Goal: Information Seeking & Learning: Learn about a topic

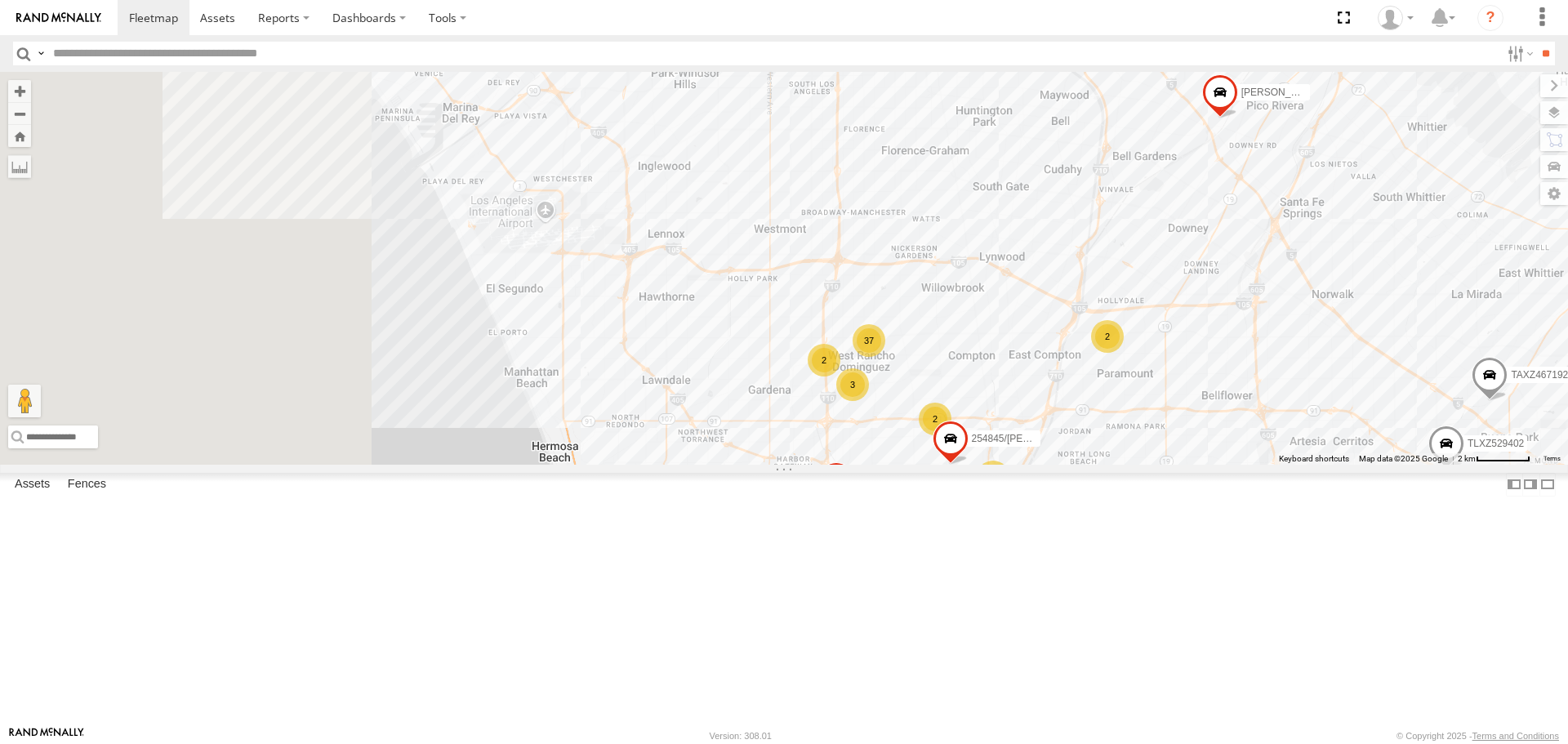
drag, startPoint x: 542, startPoint y: 349, endPoint x: 1051, endPoint y: 474, distance: 524.1
click at [1051, 464] on div "254845/[PERSON_NAME] 11 37 2 [PERSON_NAME]/T-1623 2 [PERSON_NAME] TLXZ529402 3 …" at bounding box center [784, 268] width 1568 height 392
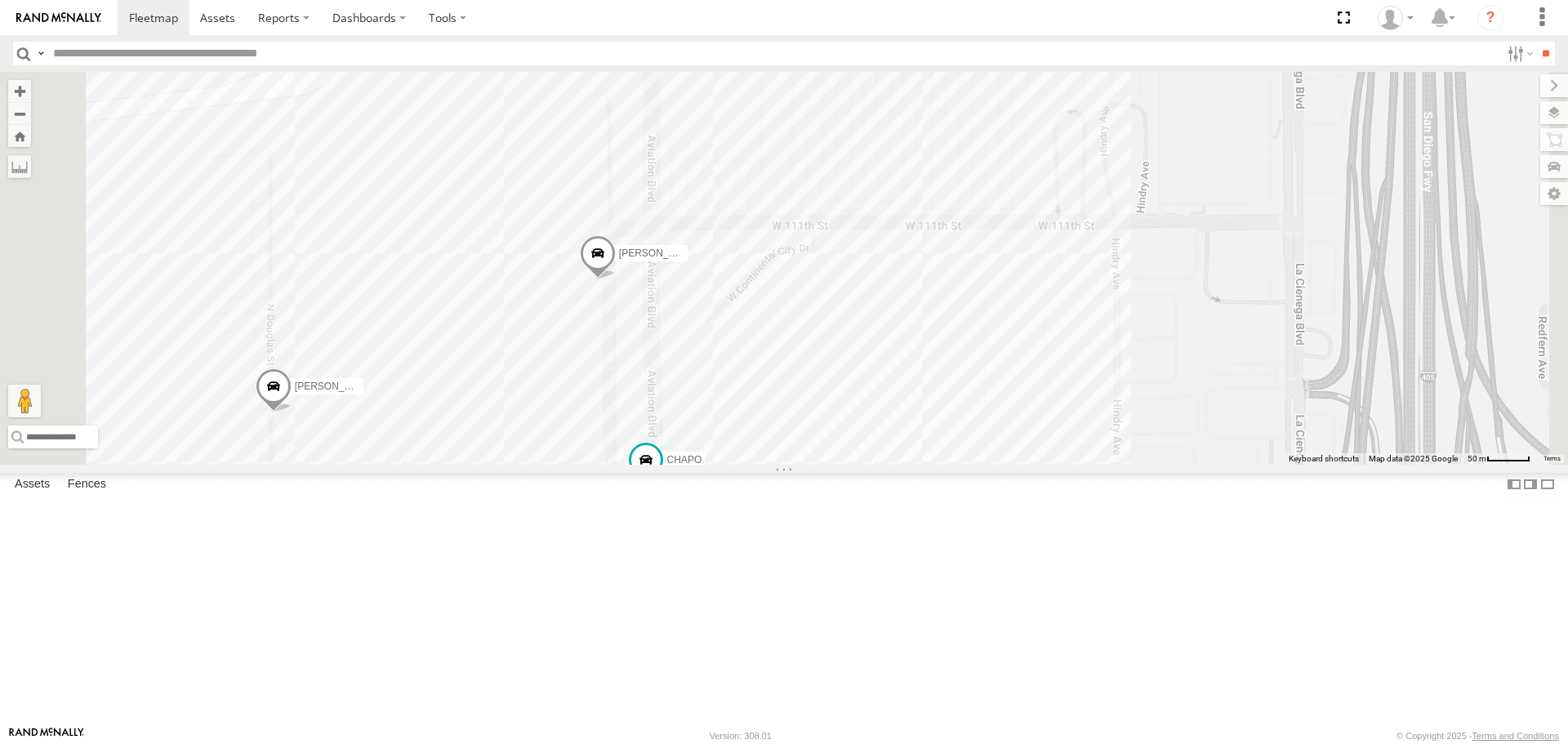
click at [780, 390] on div "254845/[PERSON_NAME]/T-1623 [PERSON_NAME] TLXZ529402 TAXZ467192 884493/[PERSON_…" at bounding box center [784, 268] width 1568 height 392
click at [940, 445] on div "254845/[PERSON_NAME]/T-1623 [PERSON_NAME] TLXZ529402 TAXZ467192 884493/[PERSON_…" at bounding box center [784, 268] width 1568 height 392
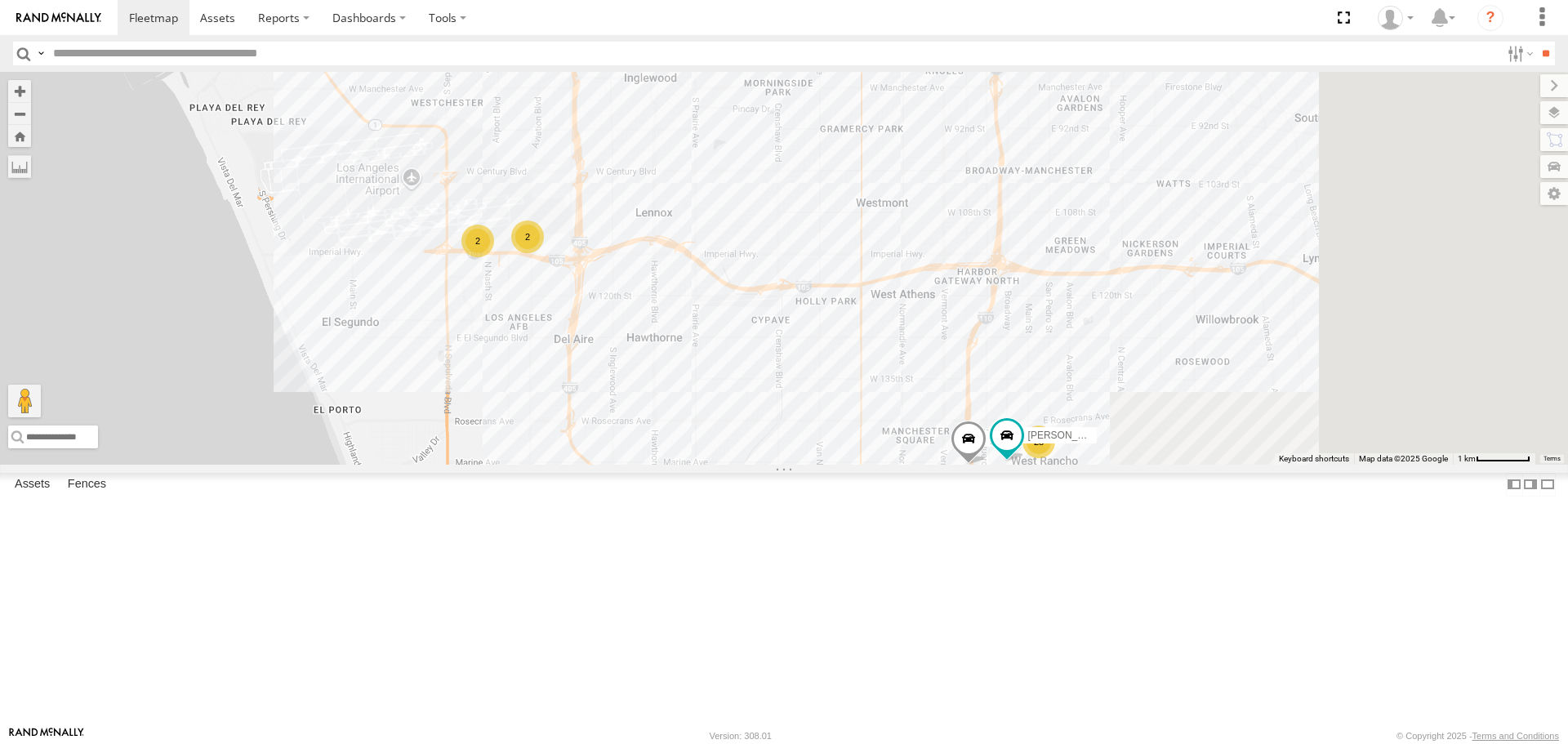
drag, startPoint x: 1151, startPoint y: 501, endPoint x: 890, endPoint y: 393, distance: 282.5
click at [890, 393] on div "28 2 [PERSON_NAME]/T-1628 2 [PERSON_NAME]/T-1621" at bounding box center [784, 268] width 1568 height 392
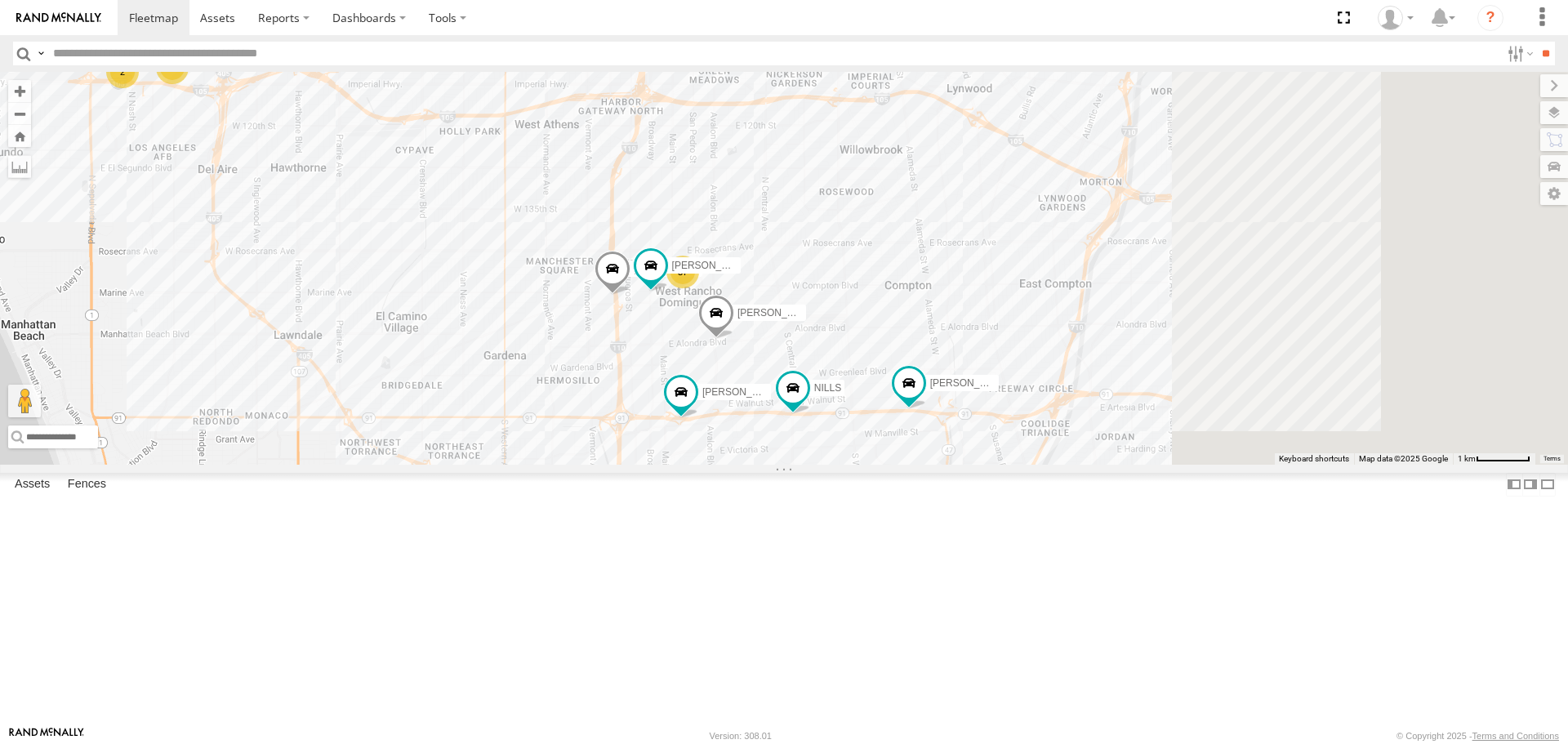
drag, startPoint x: 953, startPoint y: 445, endPoint x: 882, endPoint y: 409, distance: 79.6
click at [699, 288] on div "37" at bounding box center [682, 272] width 33 height 33
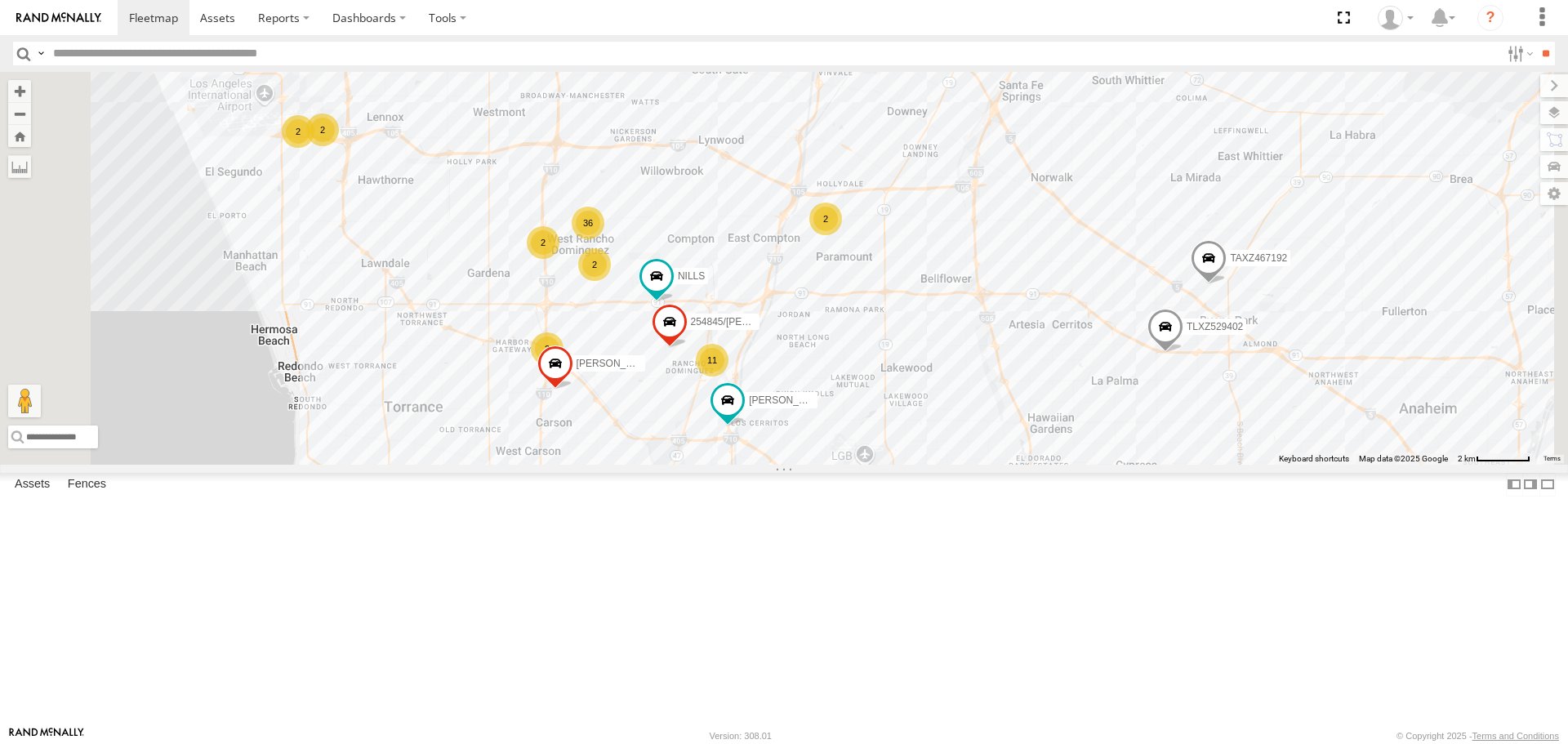
drag, startPoint x: 822, startPoint y: 506, endPoint x: 811, endPoint y: 495, distance: 15.6
click at [657, 369] on span "[PERSON_NAME]" at bounding box center [617, 363] width 81 height 11
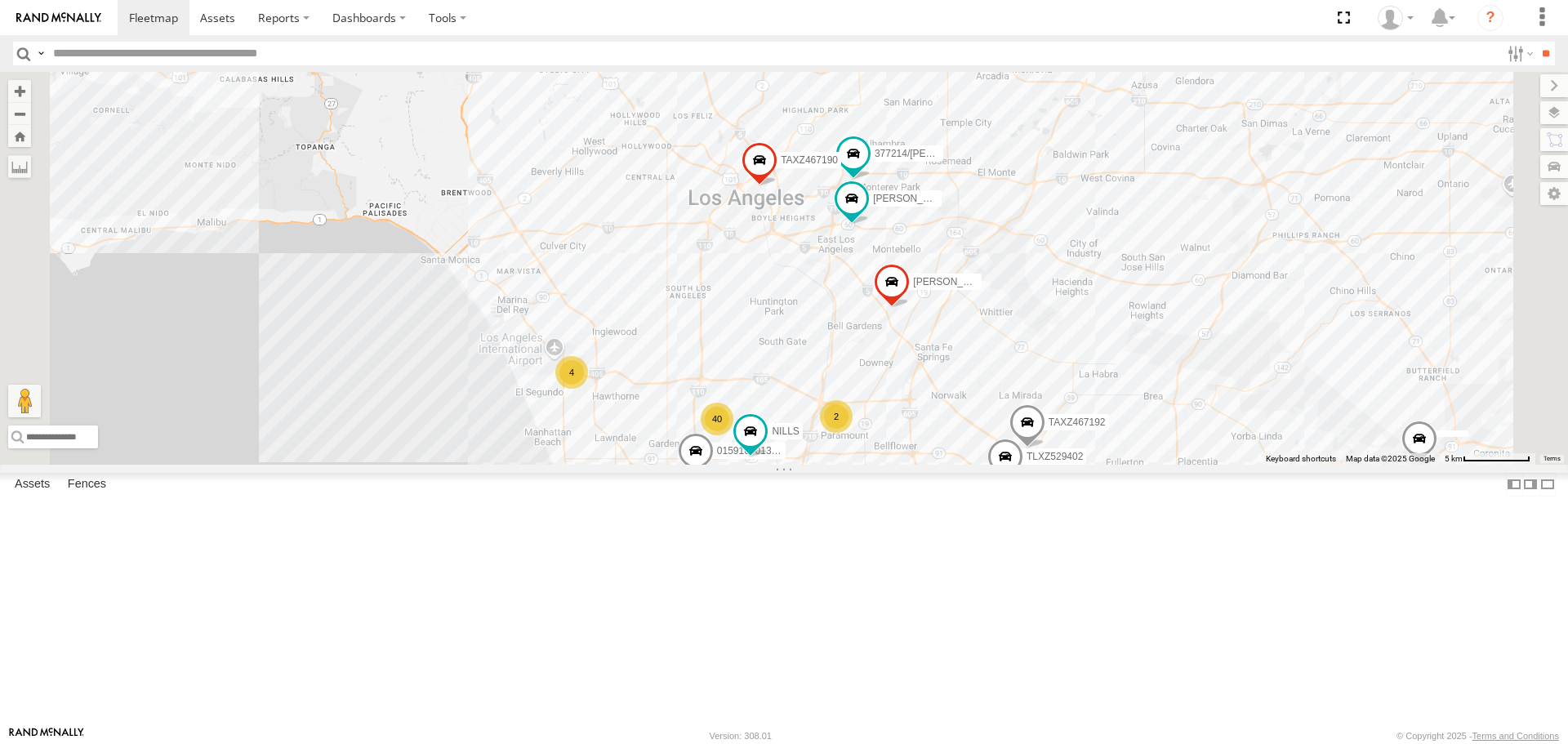
drag, startPoint x: 574, startPoint y: 371, endPoint x: 622, endPoint y: 551, distance: 186.3
click at [622, 464] on div "[PERSON_NAME]/337202 [PERSON_NAME]/T-1625 [PERSON_NAME]/T-1623 TLXZ529402 TAXZ4…" at bounding box center [784, 268] width 1568 height 392
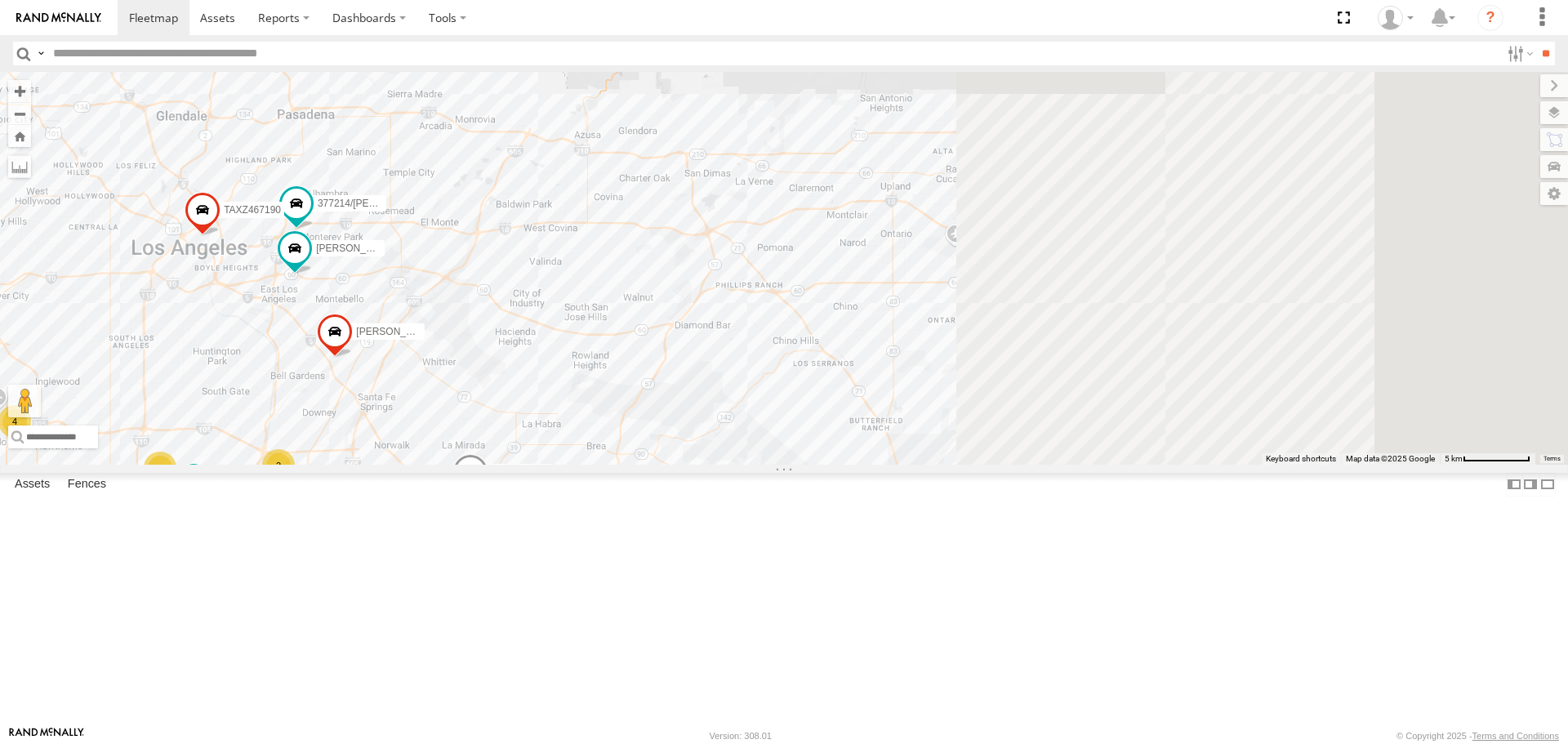
drag, startPoint x: 1058, startPoint y: 460, endPoint x: 531, endPoint y: 497, distance: 528.3
click at [531, 464] on div "[PERSON_NAME]/337202 [PERSON_NAME]/T-1625 [PERSON_NAME]/T-1623 TLXZ529402 TAXZ4…" at bounding box center [784, 268] width 1568 height 392
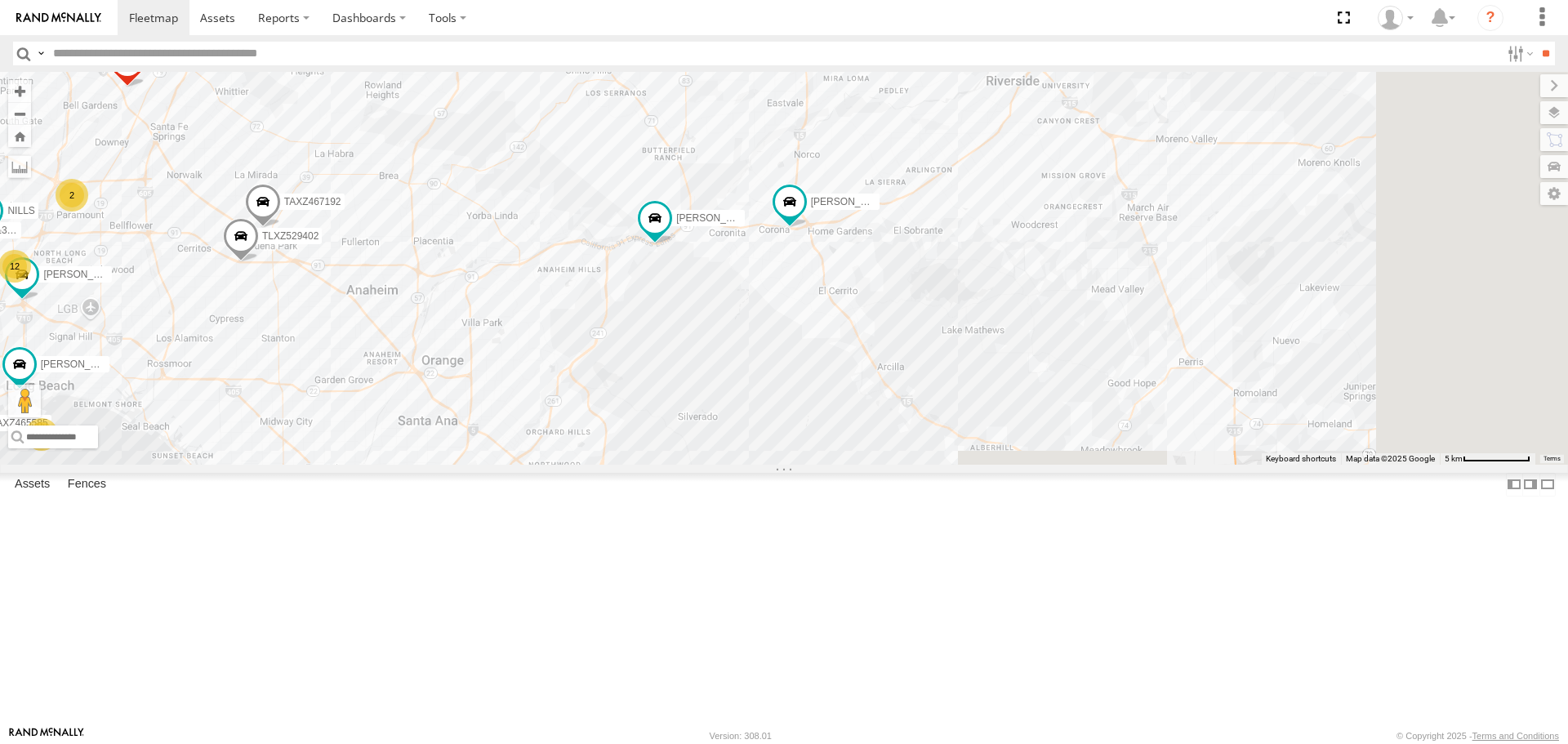
drag, startPoint x: 862, startPoint y: 500, endPoint x: 711, endPoint y: 267, distance: 277.7
click at [711, 267] on div "[PERSON_NAME]/337202 [PERSON_NAME]/T-1625 [PERSON_NAME]/T-1623 TLXZ529402 TAXZ4…" at bounding box center [784, 268] width 1568 height 392
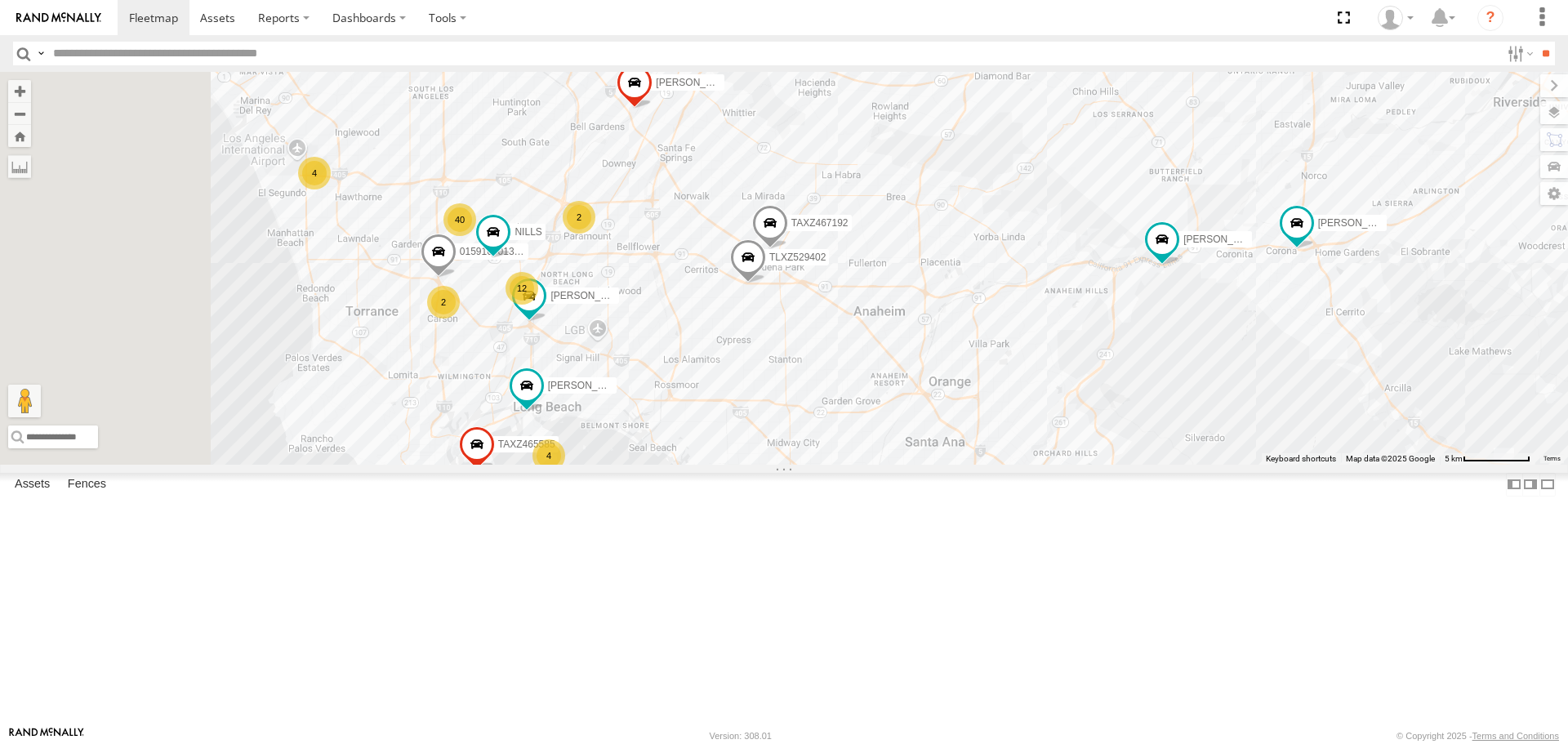
drag, startPoint x: 730, startPoint y: 314, endPoint x: 1240, endPoint y: 295, distance: 510.4
click at [1240, 295] on div "[PERSON_NAME]/337202 [PERSON_NAME]/T-1625 [PERSON_NAME]/T-1623 TLXZ529402 TAXZ4…" at bounding box center [784, 268] width 1568 height 392
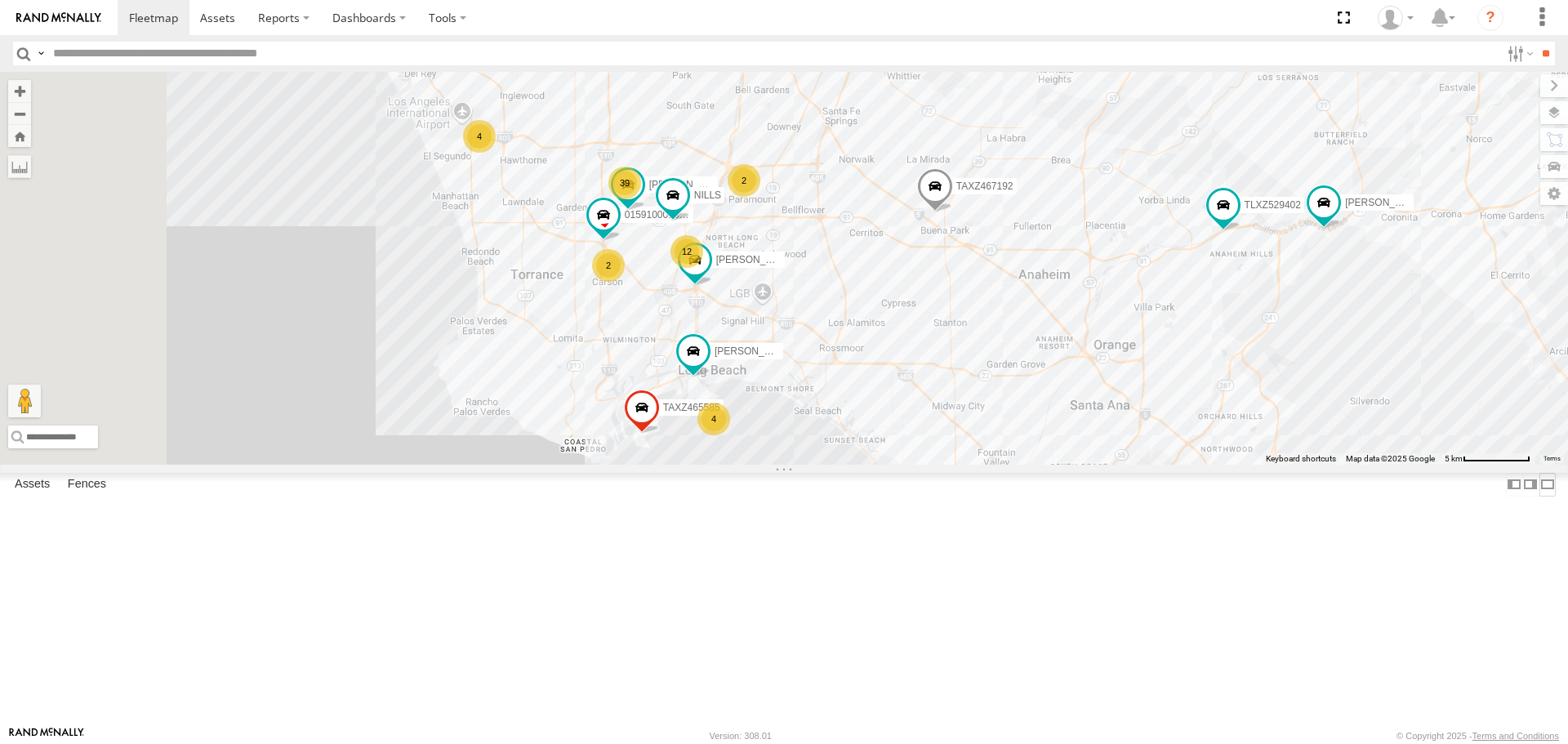
click at [1539, 497] on label at bounding box center [1547, 485] width 16 height 24
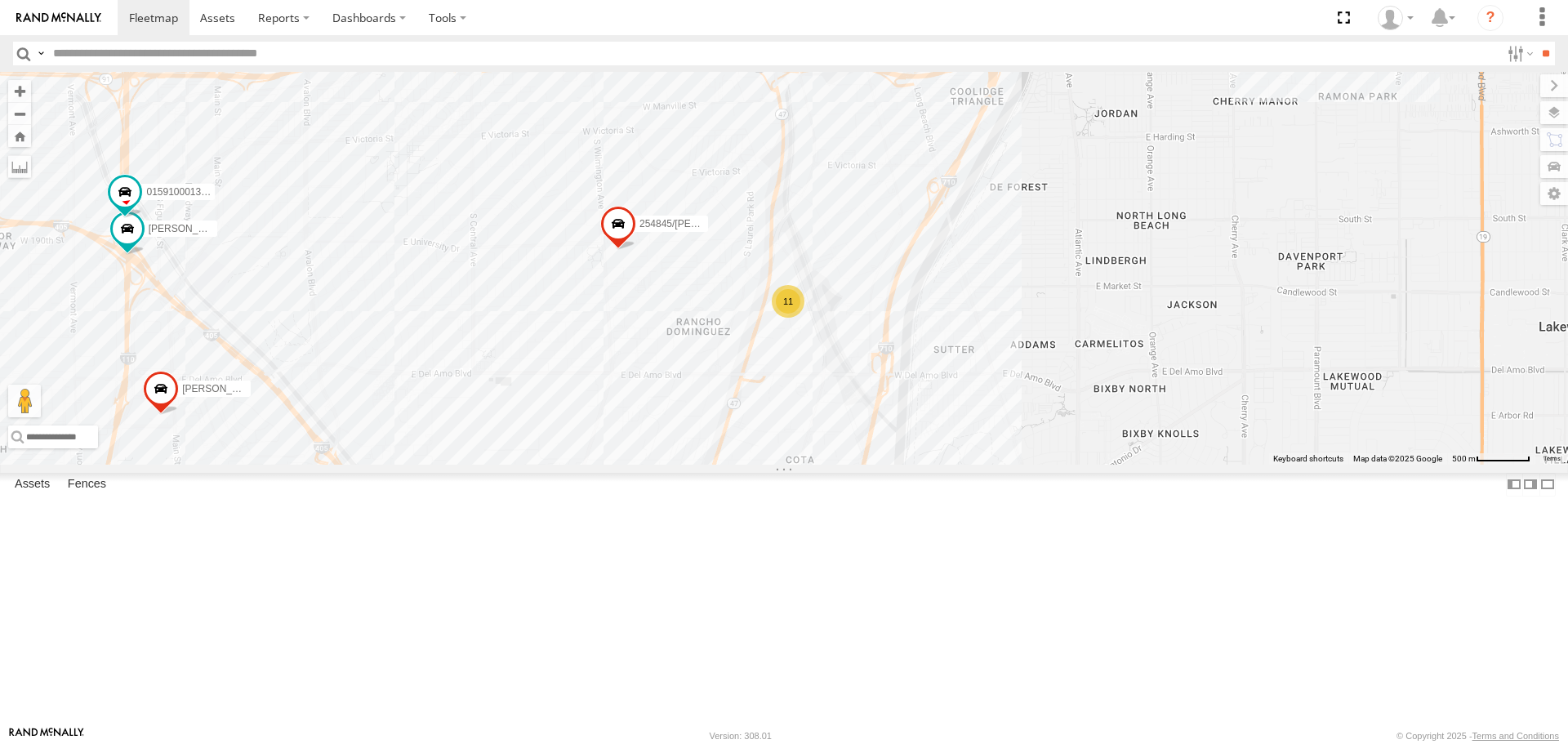
drag, startPoint x: 796, startPoint y: 458, endPoint x: 781, endPoint y: 518, distance: 61.8
click at [781, 464] on div "[PERSON_NAME]/337202 [PERSON_NAME]/T-1625 [PERSON_NAME]/T-1623 T-1620/[PERSON_N…" at bounding box center [784, 268] width 1568 height 392
